Goal: Ask a question

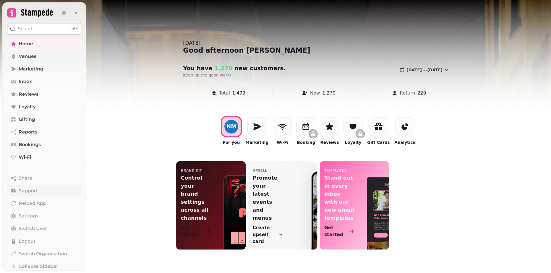
click at [31, 191] on span "Support" at bounding box center [28, 191] width 19 height 7
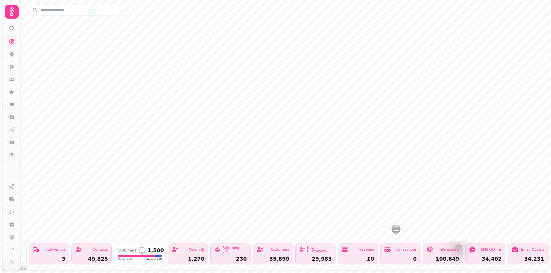
click at [11, 30] on circle at bounding box center [12, 28] width 4 height 4
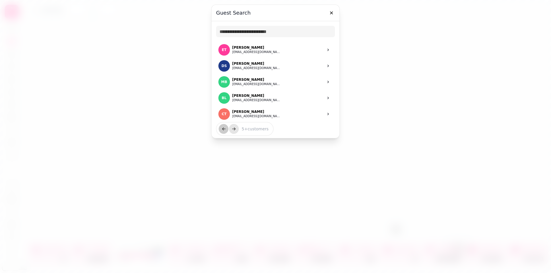
click at [153, 37] on div at bounding box center [275, 136] width 551 height 273
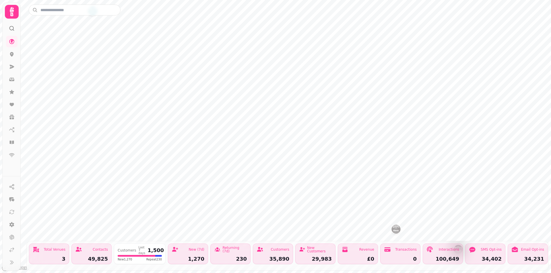
click at [9, 15] on icon at bounding box center [11, 11] width 11 height 11
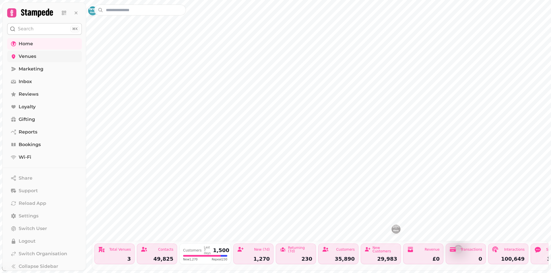
click at [29, 54] on span "Venues" at bounding box center [28, 56] width 18 height 7
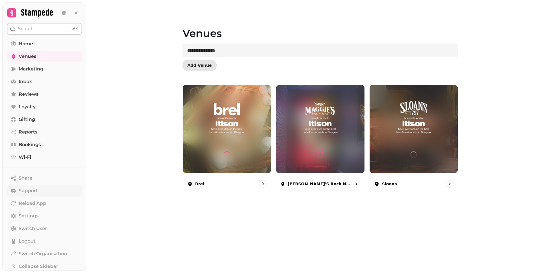
click at [36, 192] on span "Support" at bounding box center [28, 191] width 19 height 7
